Goal: Find contact information: Find contact information

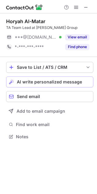
scroll to position [133, 97]
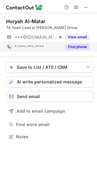
click at [76, 50] on button "Find phone" at bounding box center [77, 47] width 24 height 6
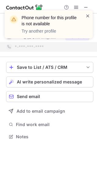
click at [87, 16] on span at bounding box center [87, 16] width 5 height 6
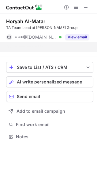
click at [86, 8] on div "Phone number for this profile is not available Try another profile" at bounding box center [49, 26] width 98 height 45
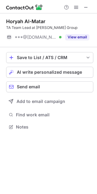
click at [85, 5] on span at bounding box center [85, 7] width 5 height 5
